Goal: Transaction & Acquisition: Purchase product/service

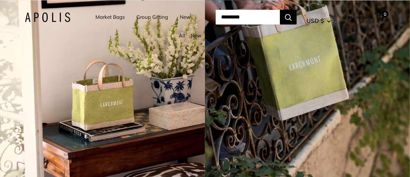
click at [153, 15] on link "Group Gifting" at bounding box center [152, 16] width 32 height 9
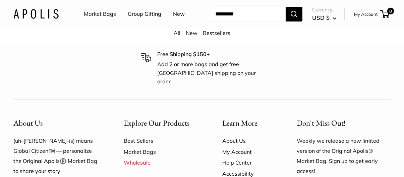
scroll to position [406, 0]
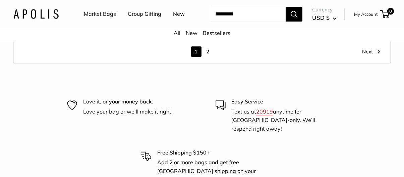
scroll to position [3457, 0]
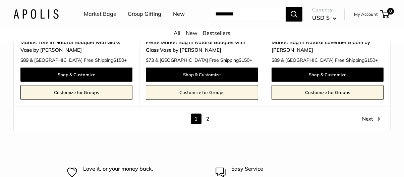
click at [209, 113] on link "2" at bounding box center [208, 118] width 10 height 10
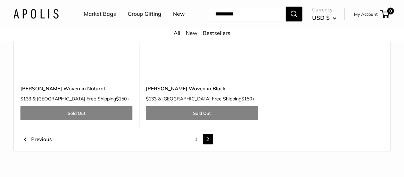
scroll to position [1477, 0]
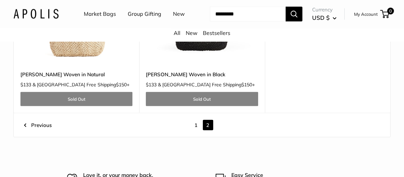
click at [196, 124] on link "1" at bounding box center [196, 125] width 10 height 10
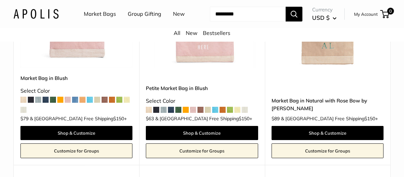
scroll to position [243, 0]
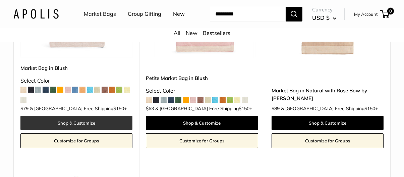
click at [82, 123] on link "Shop & Customize" at bounding box center [76, 123] width 112 height 14
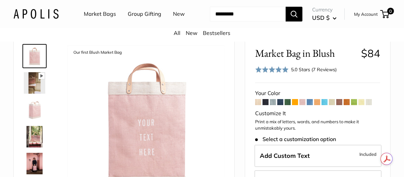
scroll to position [34, 0]
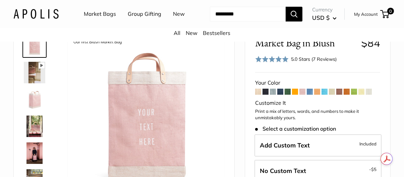
click at [280, 93] on span at bounding box center [281, 92] width 6 height 6
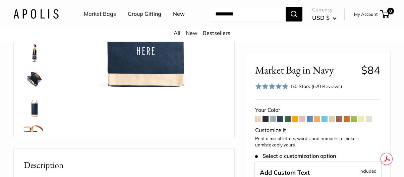
scroll to position [101, 0]
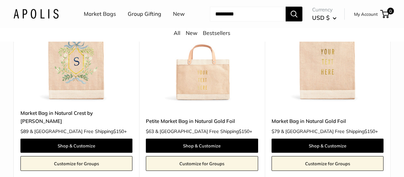
scroll to position [1082, 0]
